Goal: Task Accomplishment & Management: Manage account settings

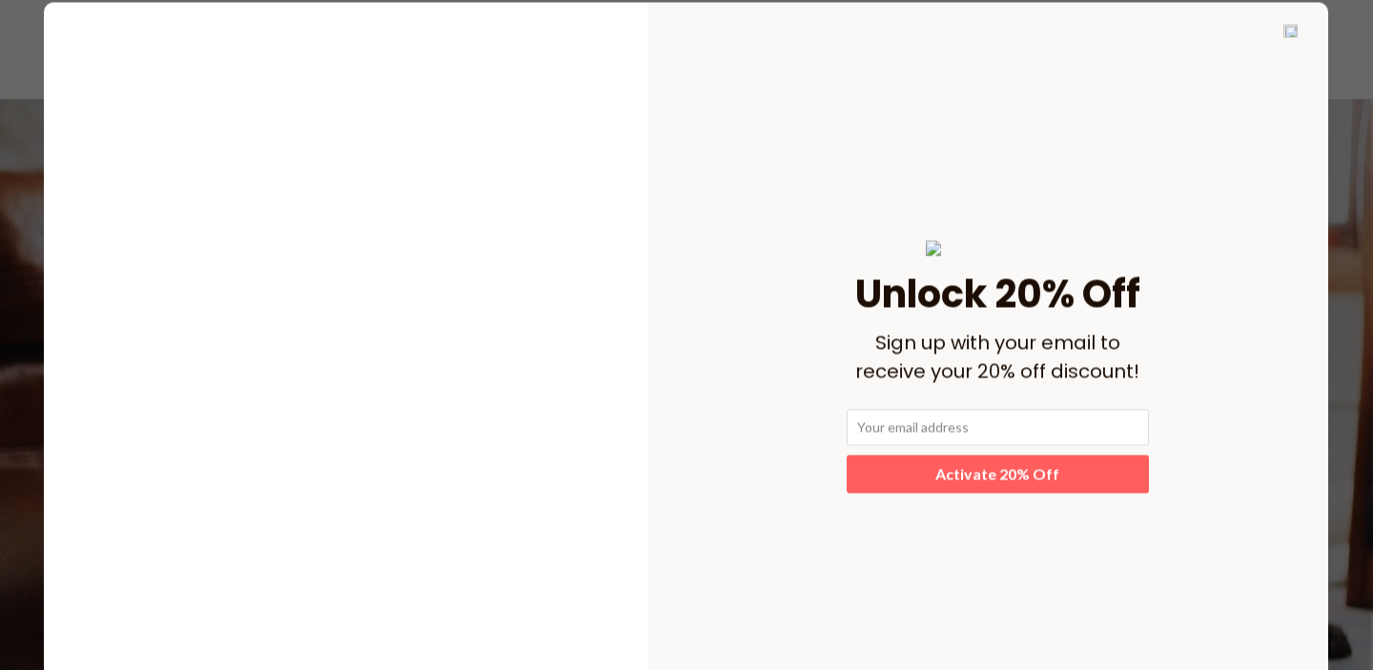
click at [1293, 31] on img at bounding box center [1291, 30] width 14 height 13
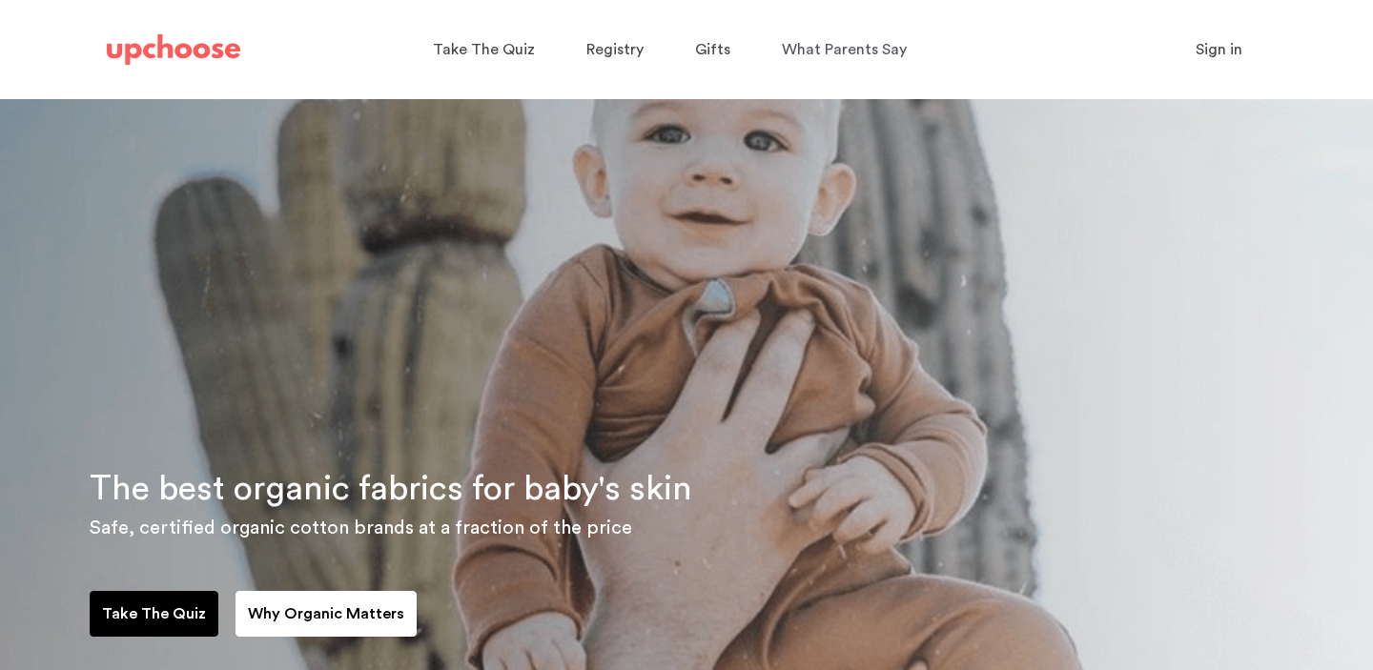
click at [1227, 50] on span "Sign in" at bounding box center [1219, 49] width 47 height 15
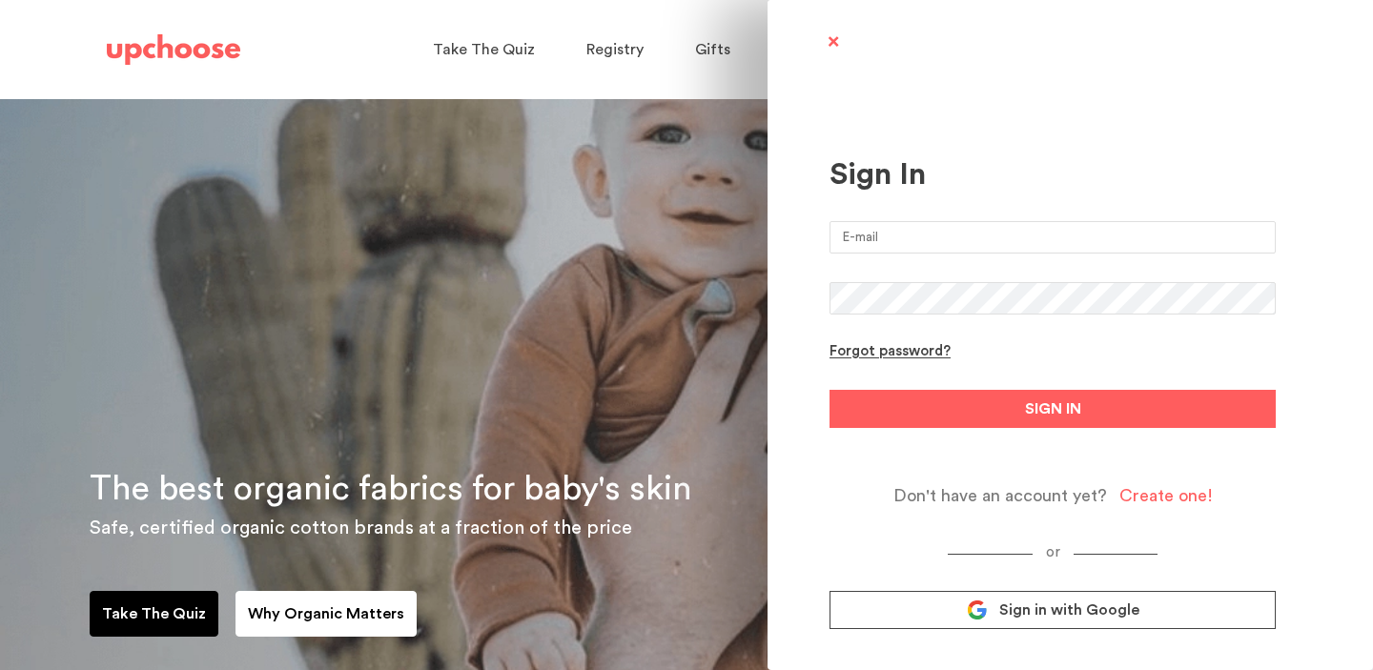
click at [1052, 250] on input "email" at bounding box center [1053, 237] width 446 height 32
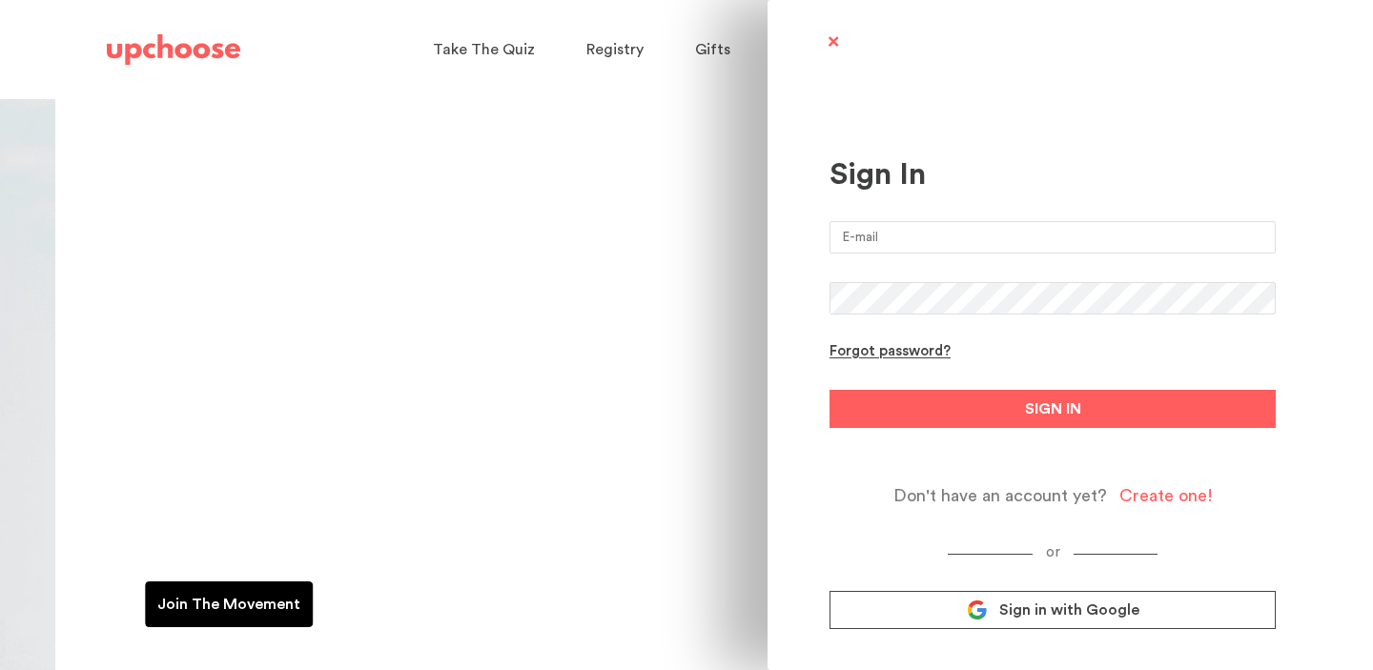
type input "[PERSON_NAME][EMAIL_ADDRESS][PERSON_NAME][DOMAIN_NAME]"
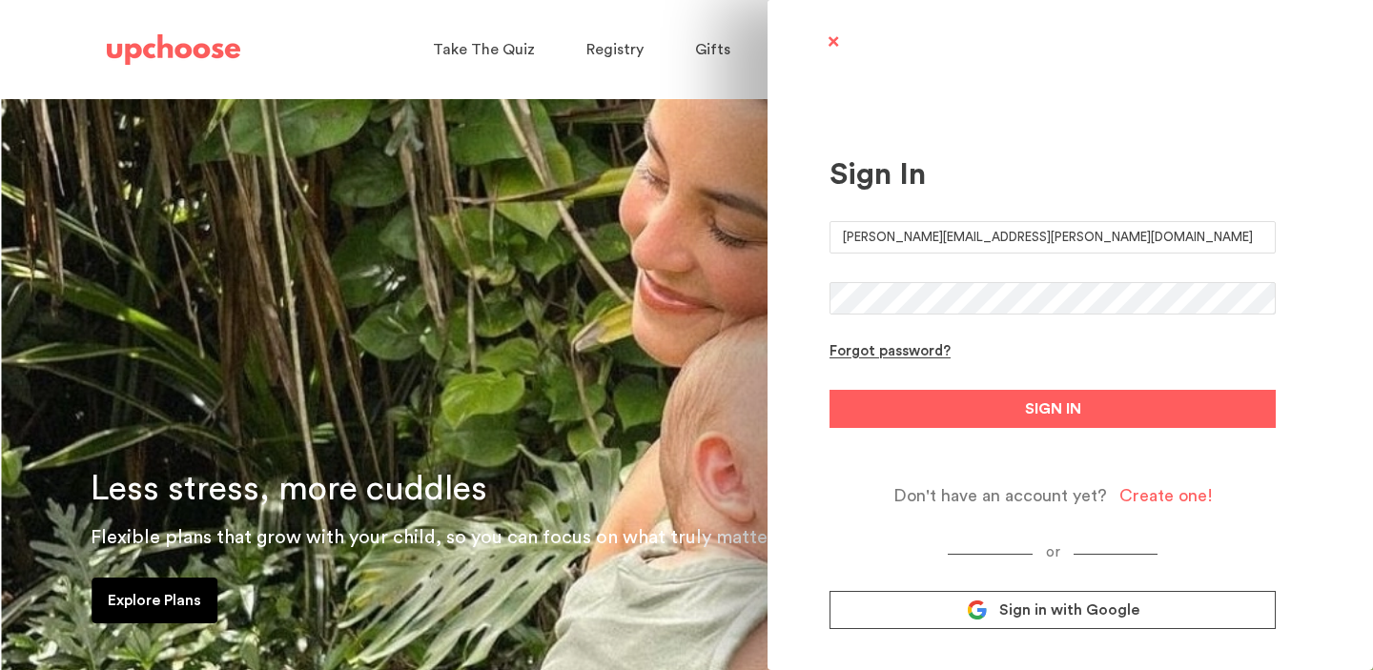
click at [830, 390] on button "SIGN IN" at bounding box center [1053, 409] width 446 height 38
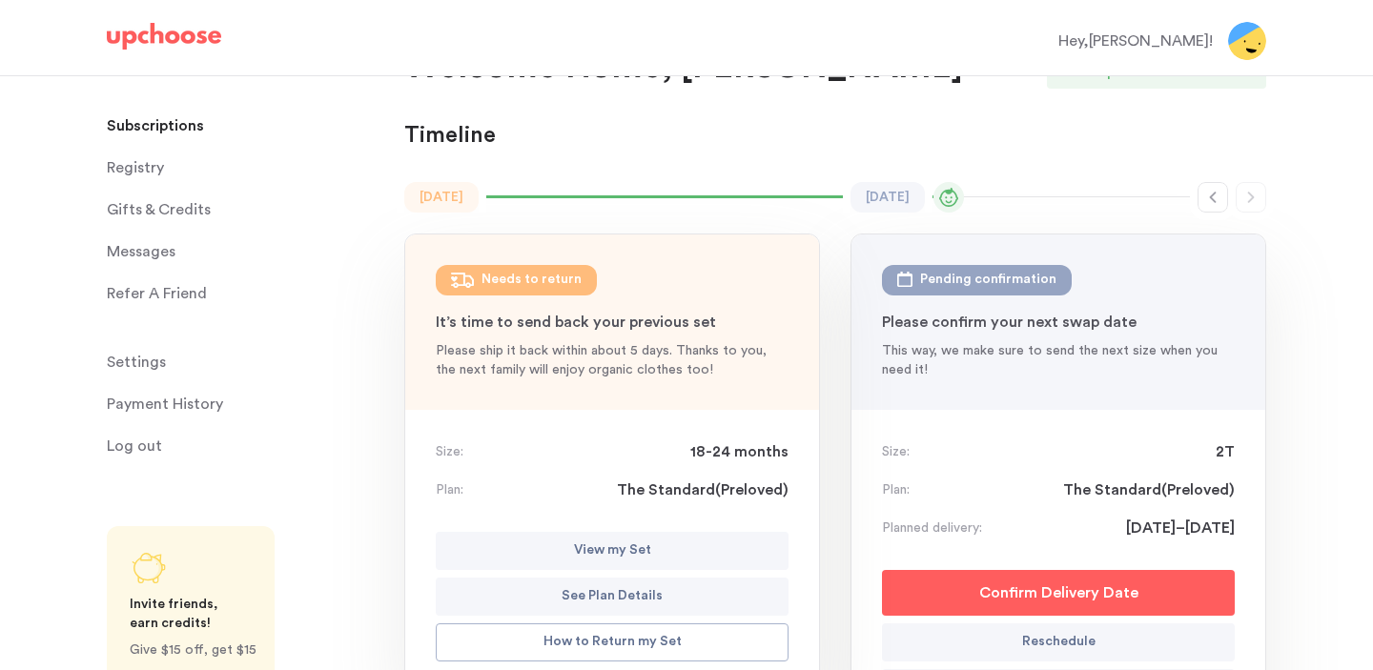
scroll to position [54, 0]
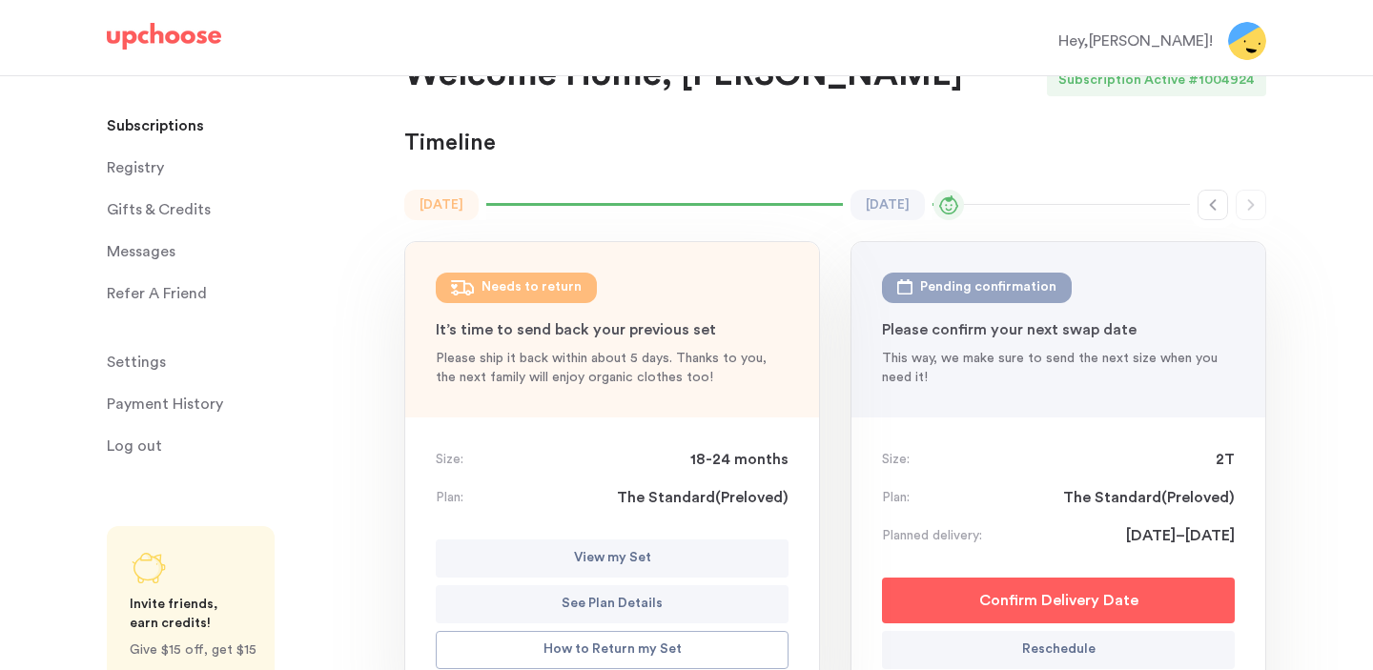
click at [617, 558] on p "View my Set" at bounding box center [612, 558] width 77 height 23
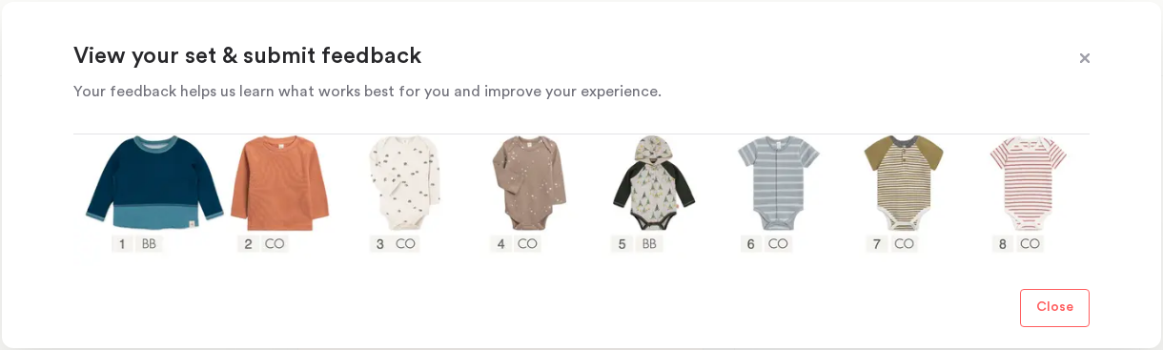
scroll to position [379, 0]
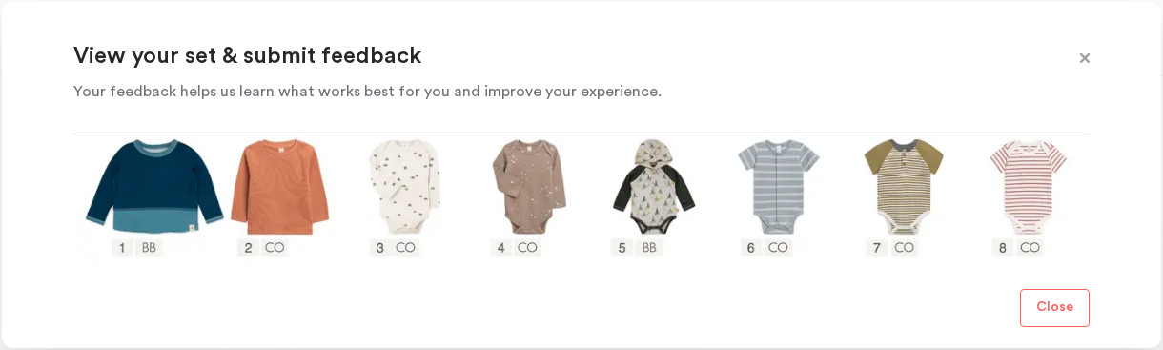
click at [1084, 56] on span at bounding box center [1085, 59] width 25 height 25
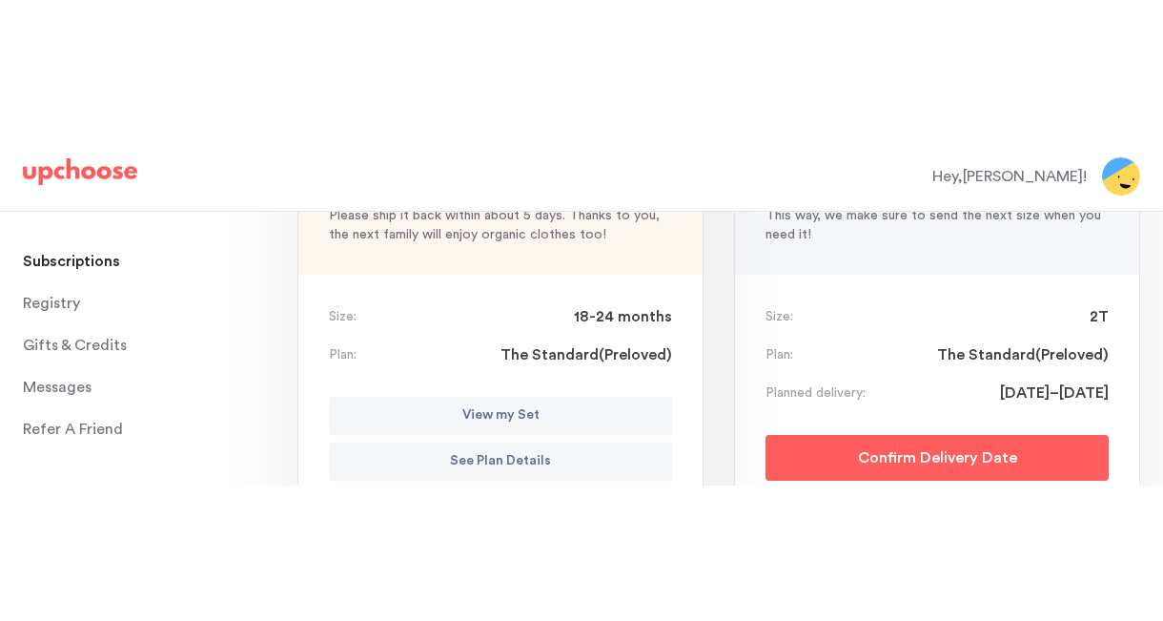
scroll to position [340, 0]
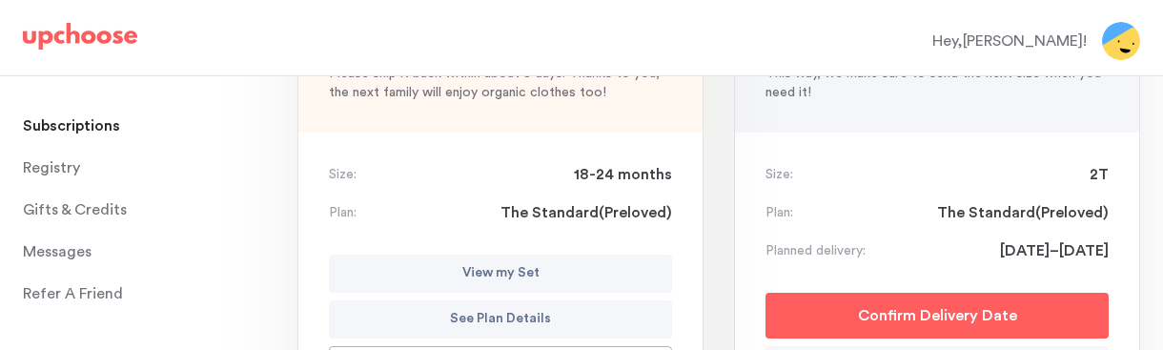
click at [525, 275] on p "View my Set" at bounding box center [501, 273] width 77 height 23
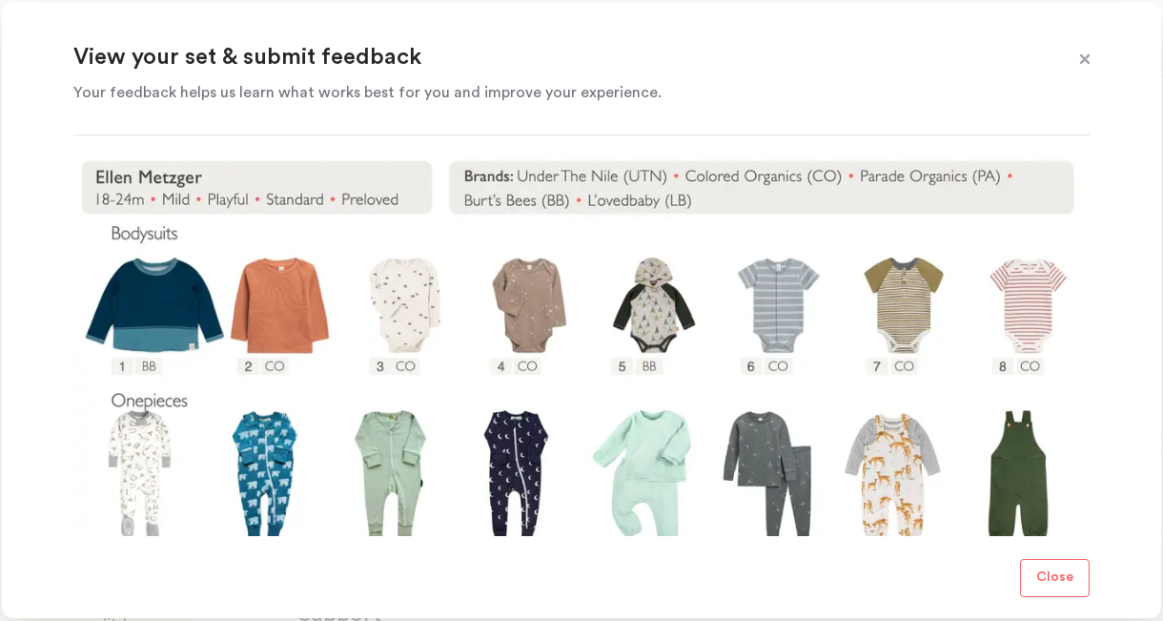
scroll to position [263, 0]
